Goal: Task Accomplishment & Management: Manage account settings

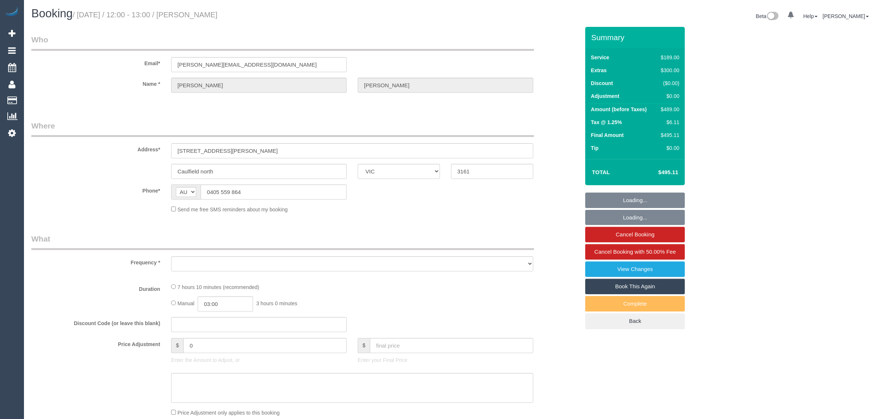
select select "VIC"
select select "string:stripe-pm_1S6i1D2GScqysDRVw8wn1IZk"
select select "number:29"
select select "number:14"
select select "number:19"
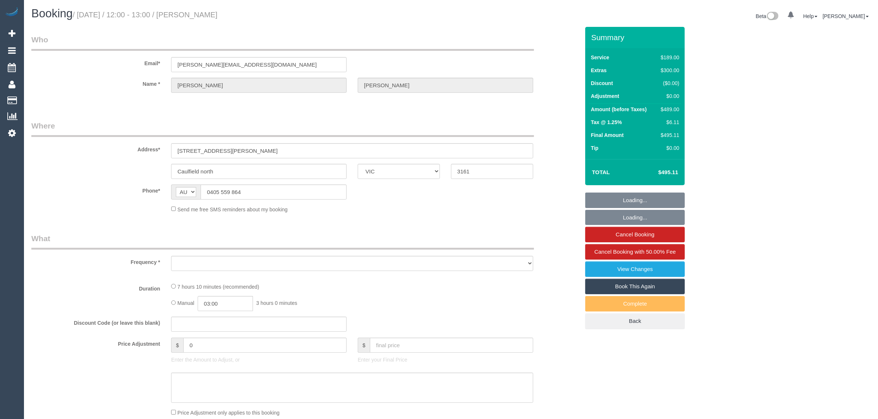
select select "number:36"
select select "number:13"
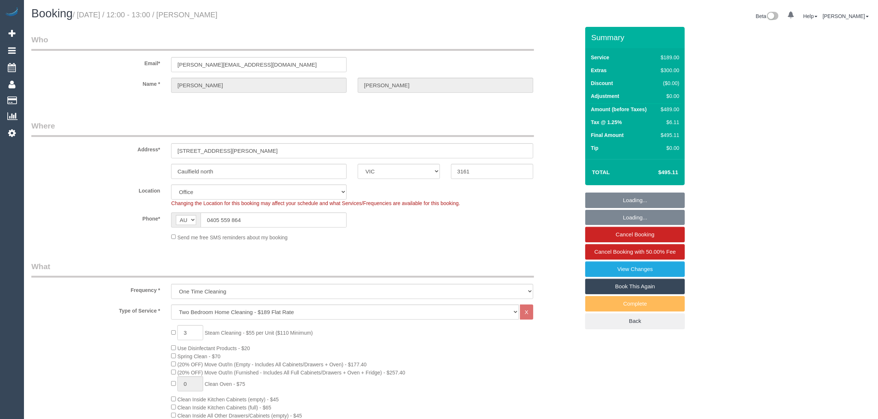
select select "object:2205"
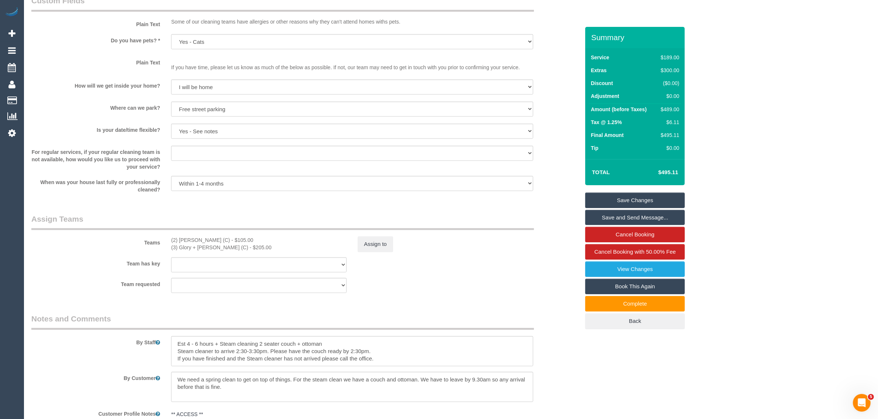
scroll to position [1106, 0]
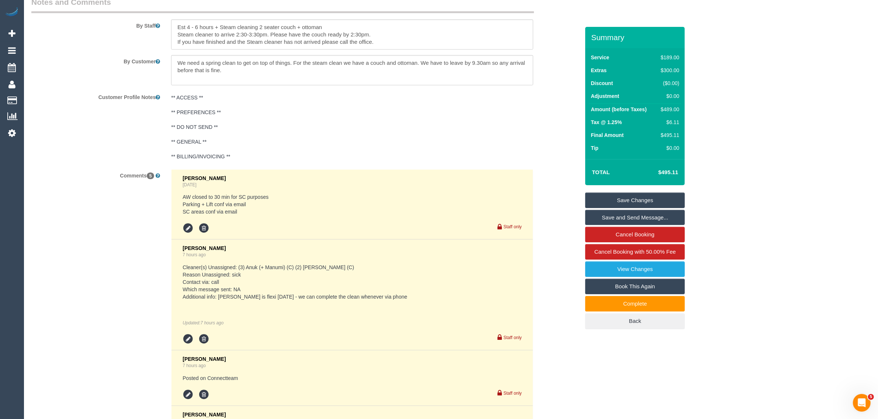
scroll to position [893, 0]
